Goal: Find specific page/section: Find specific page/section

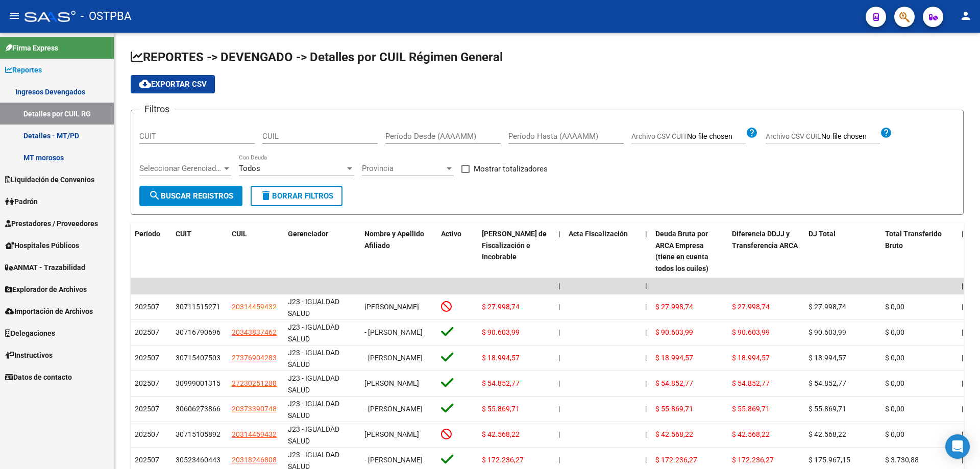
click at [77, 225] on span "Prestadores / Proveedores" at bounding box center [51, 223] width 93 height 11
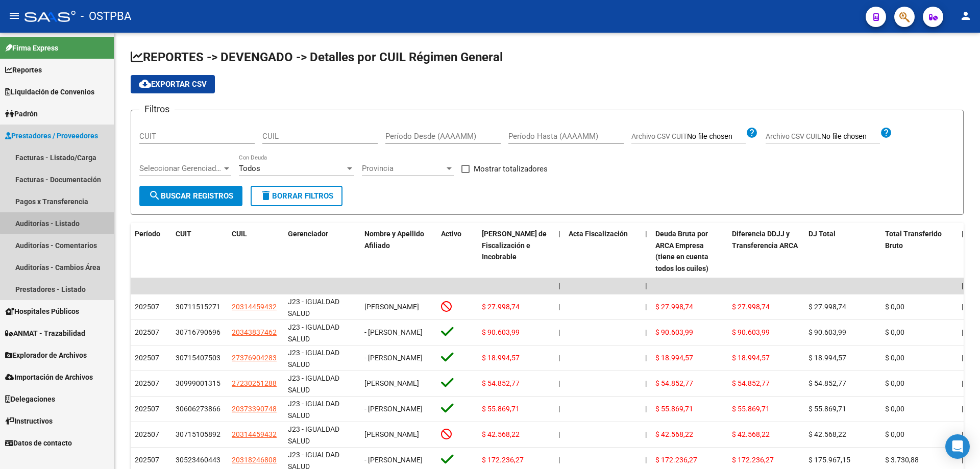
click at [61, 222] on link "Auditorías - Listado" at bounding box center [57, 223] width 114 height 22
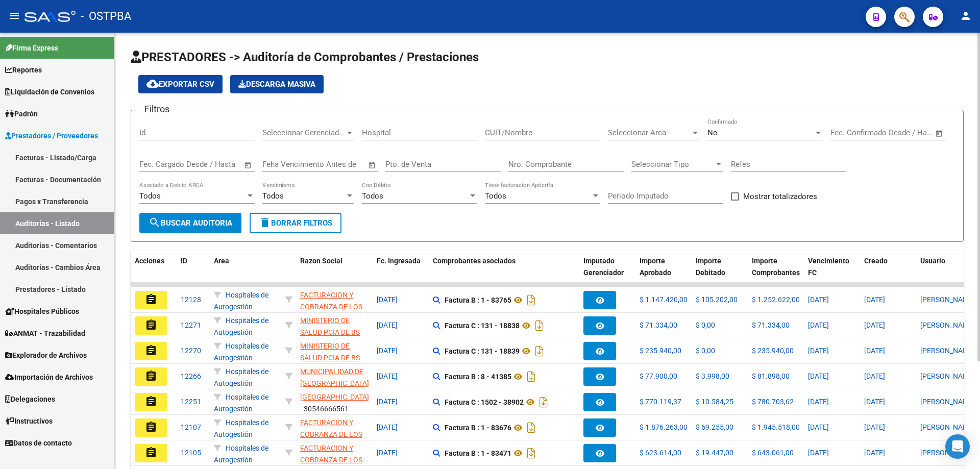
click at [682, 130] on span "Seleccionar Area" at bounding box center [649, 132] width 83 height 9
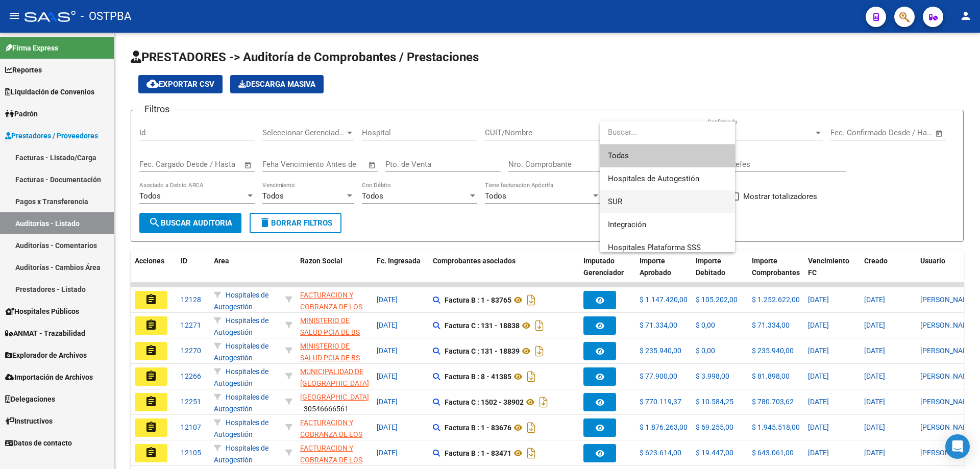
click at [634, 199] on span "SUR" at bounding box center [667, 201] width 119 height 23
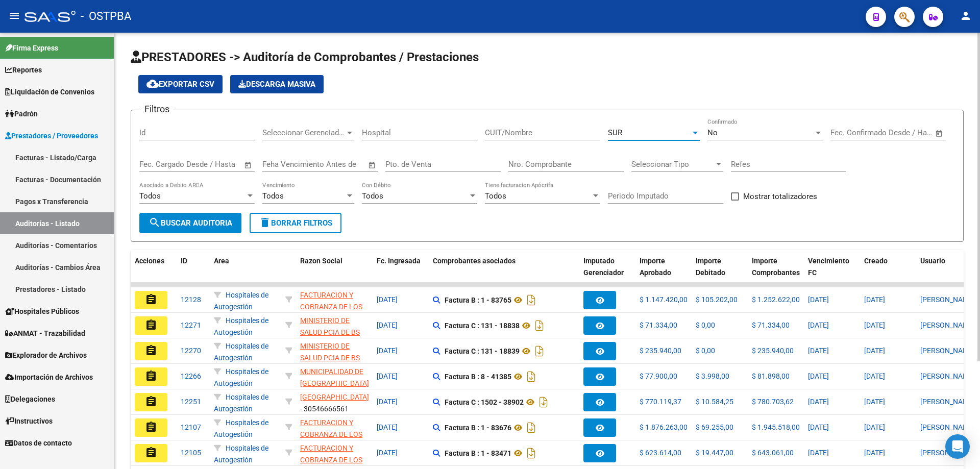
click at [225, 228] on span "search Buscar Auditoria" at bounding box center [190, 222] width 84 height 9
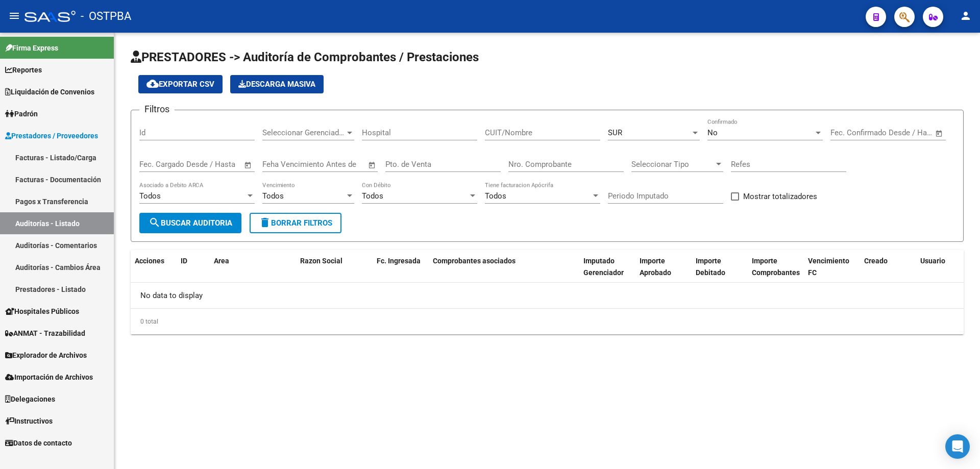
click at [815, 132] on div at bounding box center [817, 133] width 5 height 3
click at [750, 83] on span "Todos" at bounding box center [764, 87] width 115 height 23
click at [163, 228] on button "search Buscar Auditoria" at bounding box center [190, 223] width 102 height 20
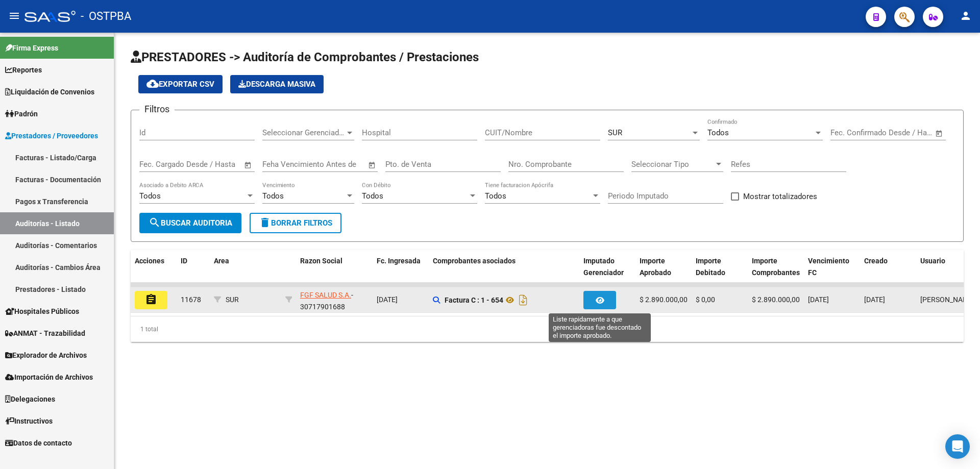
click at [596, 300] on icon "button" at bounding box center [600, 300] width 9 height 8
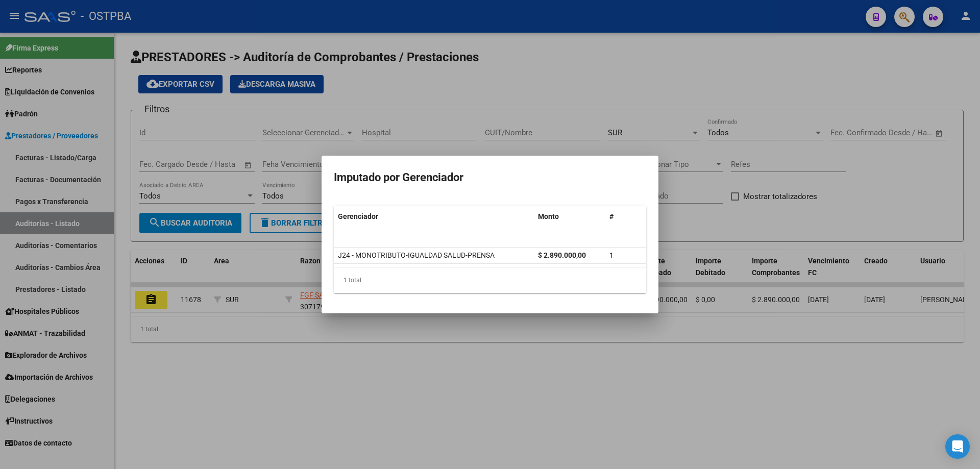
click at [544, 363] on div at bounding box center [490, 234] width 980 height 469
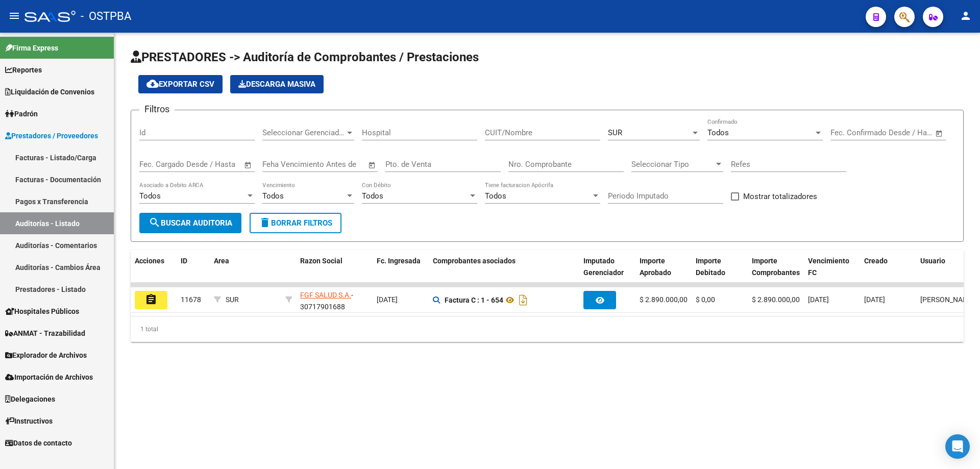
click at [693, 133] on div at bounding box center [694, 133] width 5 height 3
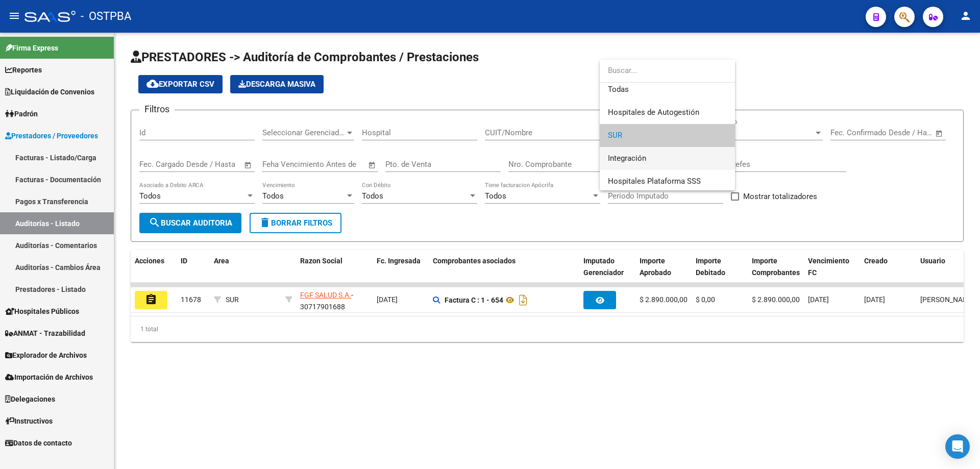
scroll to position [7, 0]
click at [645, 156] on span "Integración" at bounding box center [627, 155] width 38 height 9
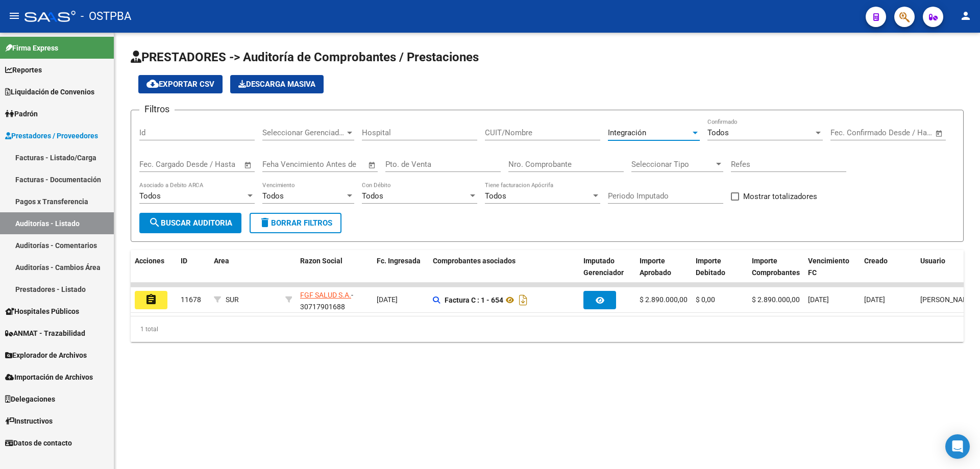
click at [155, 230] on button "search Buscar Auditoria" at bounding box center [190, 223] width 102 height 20
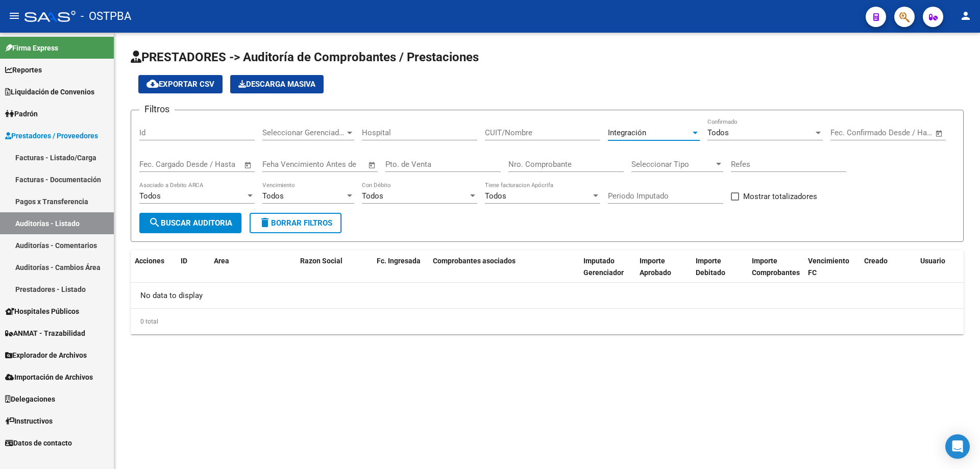
click at [695, 132] on div at bounding box center [694, 133] width 5 height 3
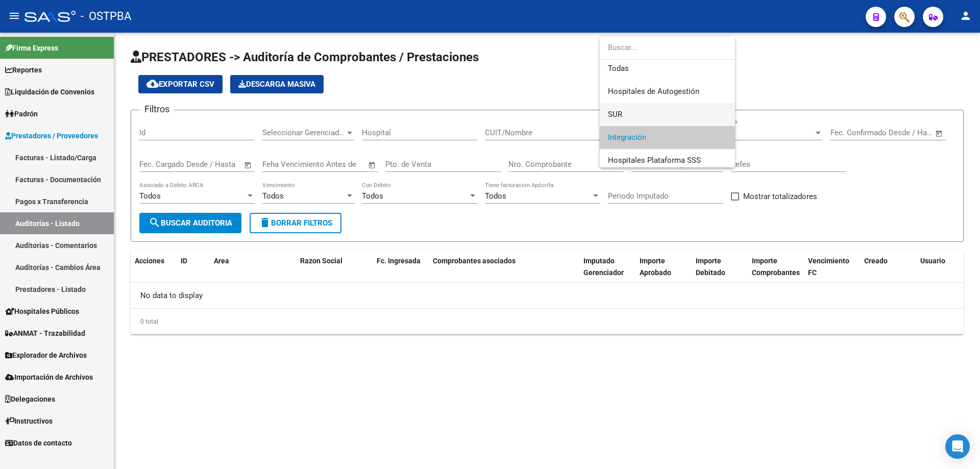
scroll to position [0, 0]
click at [621, 114] on span "SUR" at bounding box center [615, 116] width 14 height 9
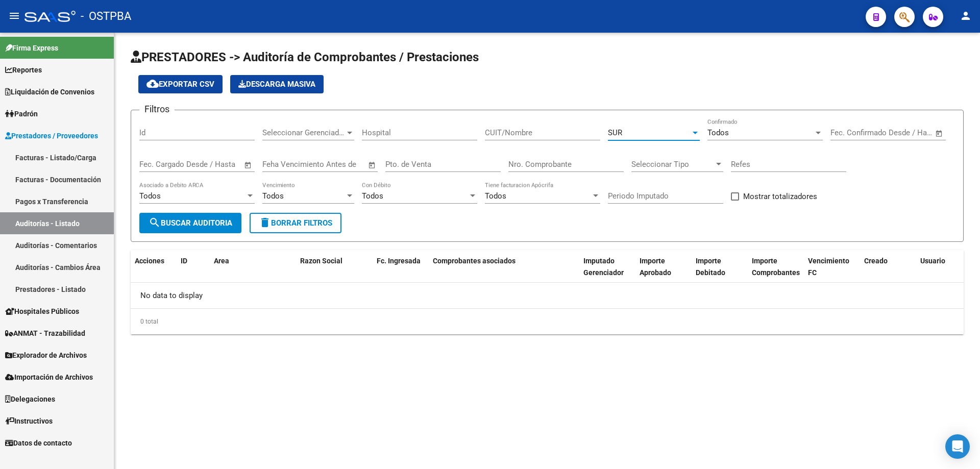
click at [206, 224] on span "search Buscar Auditoria" at bounding box center [190, 222] width 84 height 9
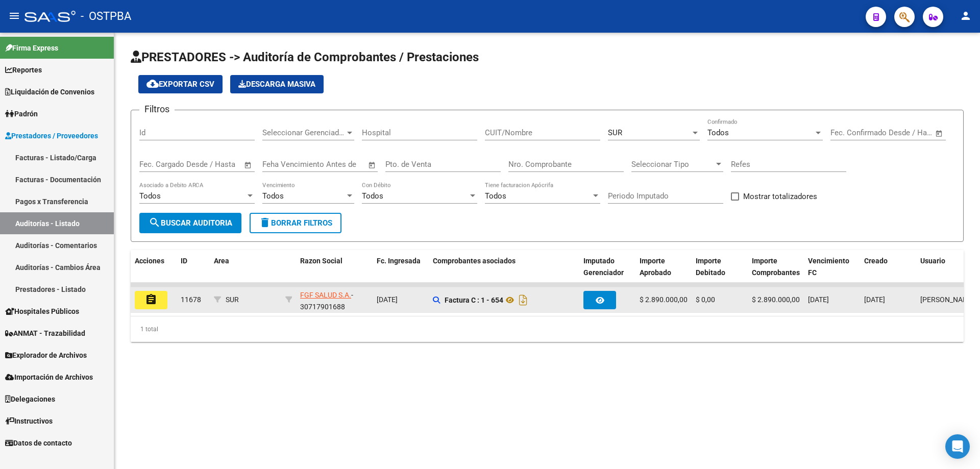
click at [148, 299] on mat-icon "assignment" at bounding box center [151, 299] width 12 height 12
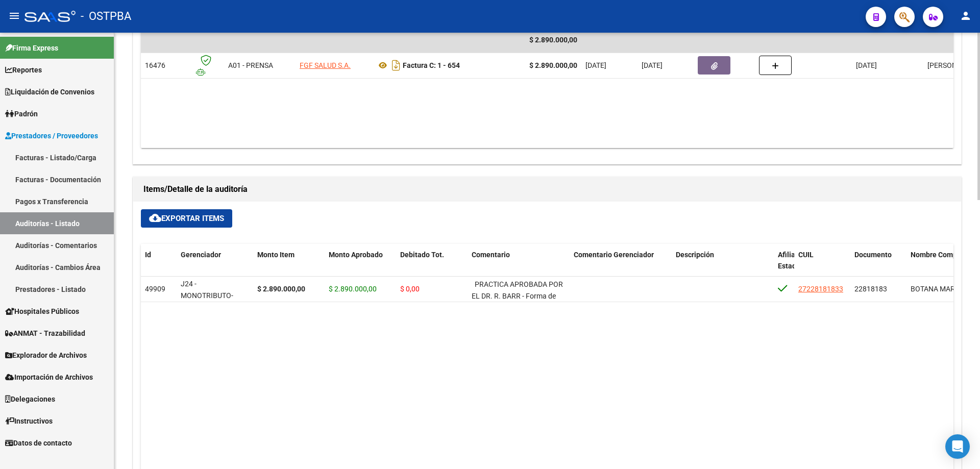
drag, startPoint x: 686, startPoint y: 373, endPoint x: 541, endPoint y: 371, distance: 144.9
click at [541, 371] on datatable-body "49909 J24 - MONOTRIBUTO-IGUALDAD SALUD-PRENSA $ 2.890.000,00 $ 2.890.000,00 $ 0…" at bounding box center [547, 412] width 812 height 270
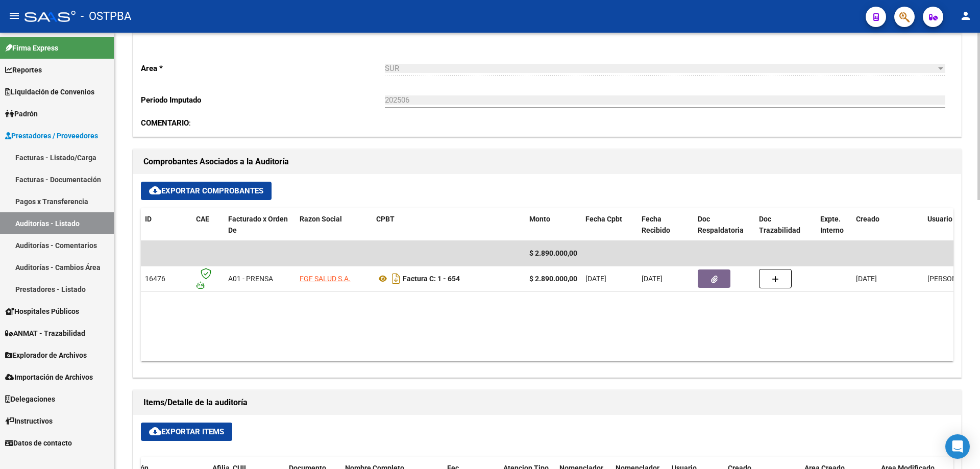
scroll to position [255, 0]
